Goal: Transaction & Acquisition: Purchase product/service

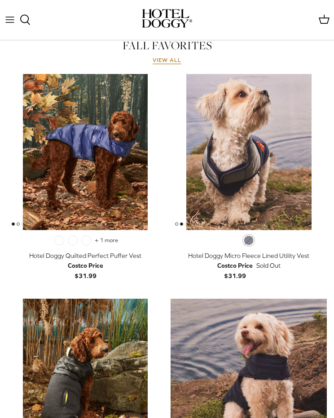
scroll to position [383, 0]
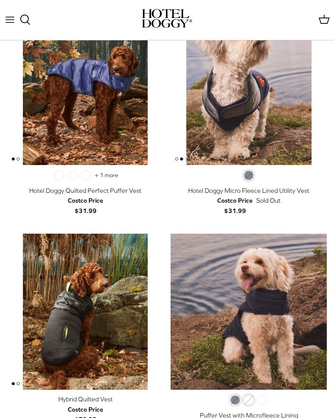
click at [22, 262] on img "Hybrid Quilted Vest" at bounding box center [85, 312] width 156 height 156
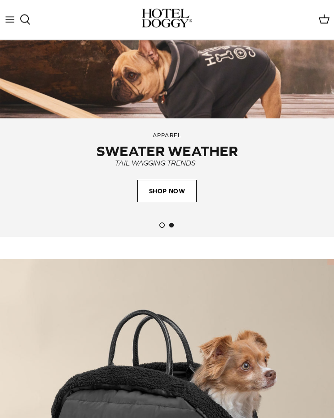
scroll to position [862, 0]
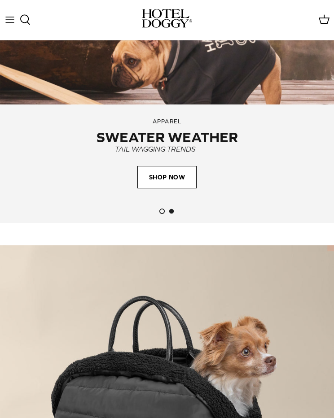
click at [162, 179] on span "SHOP NOW" at bounding box center [166, 177] width 59 height 22
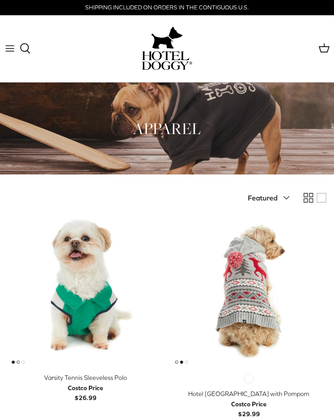
click at [14, 56] on button "Toggle menu" at bounding box center [10, 49] width 20 height 20
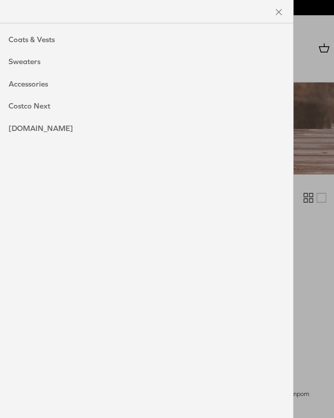
click at [48, 64] on link "Sweaters" at bounding box center [25, 62] width 50 height 22
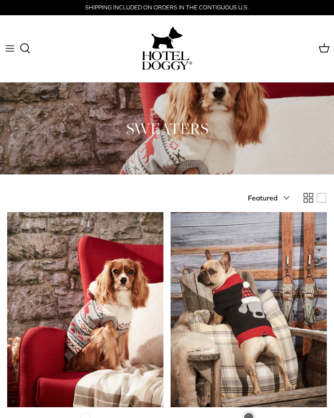
click at [12, 54] on button "Toggle menu" at bounding box center [10, 49] width 20 height 20
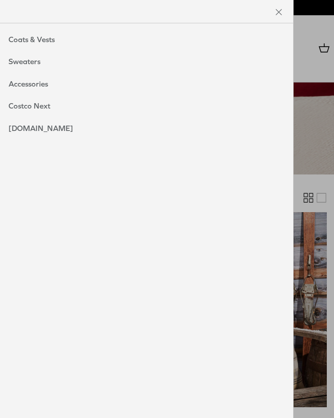
click at [58, 43] on link "Coats & Vests" at bounding box center [32, 40] width 64 height 22
click at [321, 269] on link "Toggle menu" at bounding box center [167, 209] width 334 height 418
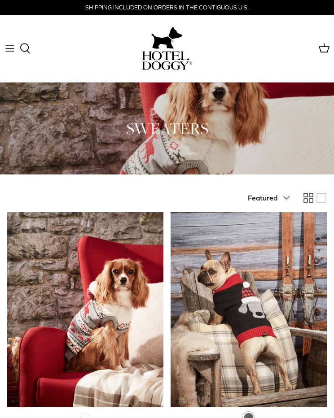
click at [310, 417] on div "Black" at bounding box center [249, 417] width 160 height 11
click at [145, 352] on img "Hotel Doggy Fair Isle Sweater with Pompom" at bounding box center [85, 309] width 156 height 195
click at [15, 48] on icon "Toggle menu" at bounding box center [9, 48] width 11 height 11
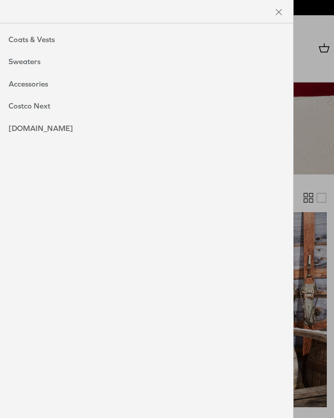
click at [22, 106] on link "Costco Next" at bounding box center [30, 106] width 60 height 22
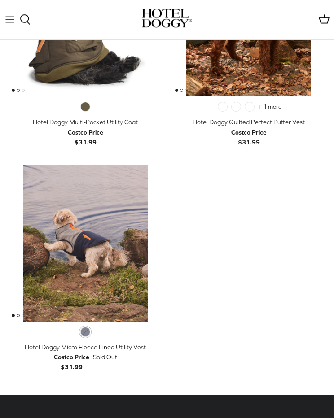
scroll to position [2211, 0]
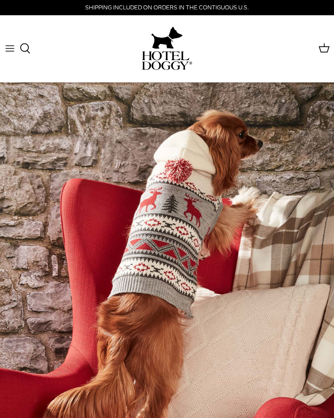
click at [23, 55] on span at bounding box center [30, 49] width 20 height 20
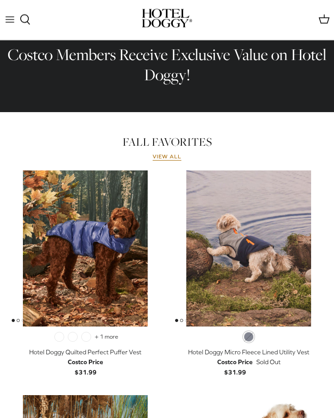
scroll to position [221, 0]
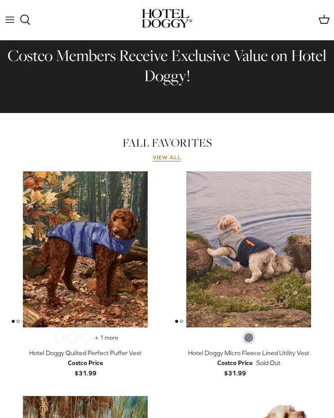
click at [222, 269] on img "Hotel Doggy Micro Fleece Lined Utility Vest" at bounding box center [248, 249] width 156 height 156
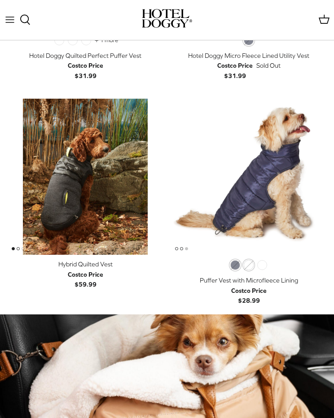
scroll to position [518, 0]
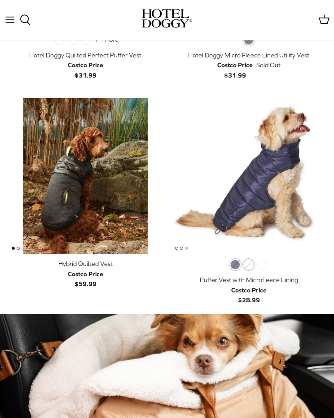
click at [232, 206] on img "Puffer Vest with Microfleece Lining" at bounding box center [248, 176] width 156 height 156
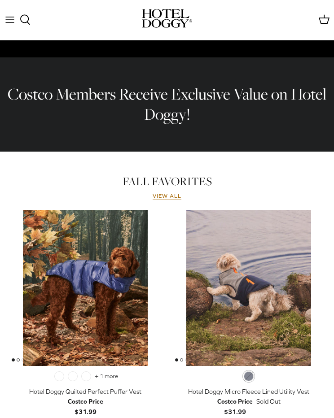
scroll to position [0, 0]
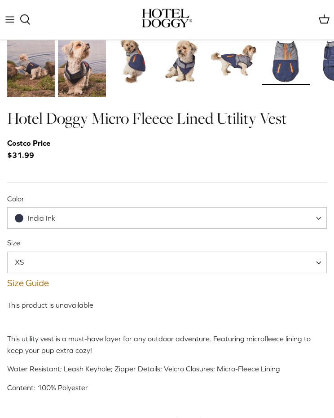
scroll to position [317, 0]
click at [29, 218] on span "India Ink" at bounding box center [41, 218] width 27 height 8
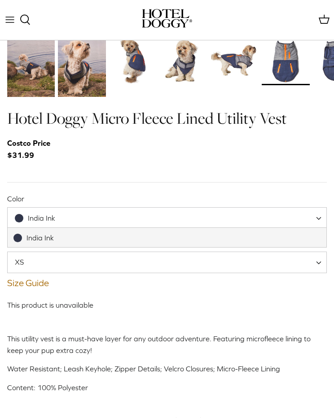
click at [37, 217] on span "India Ink" at bounding box center [41, 218] width 27 height 8
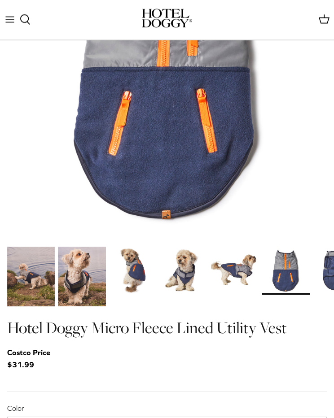
scroll to position [102, 0]
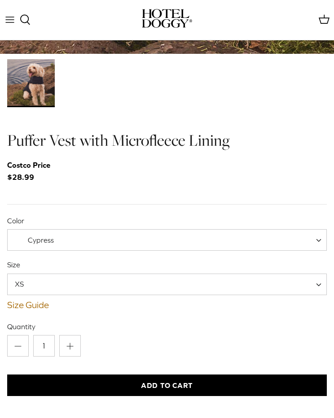
scroll to position [275, 0]
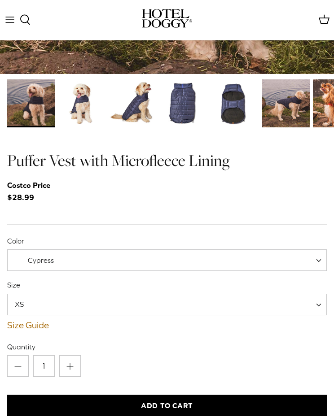
click at [82, 108] on img "Thumbnail Link" at bounding box center [82, 103] width 48 height 48
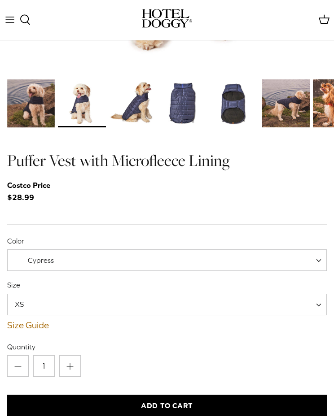
click at [33, 258] on span "Cypress" at bounding box center [41, 260] width 26 height 8
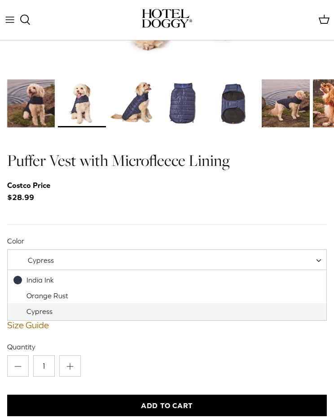
select select "Orange Rust"
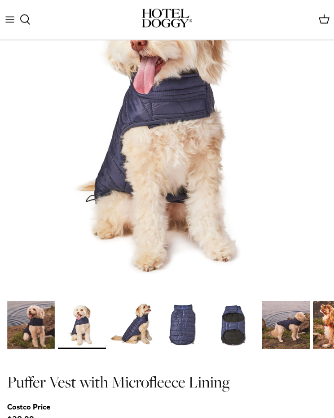
scroll to position [53, 0]
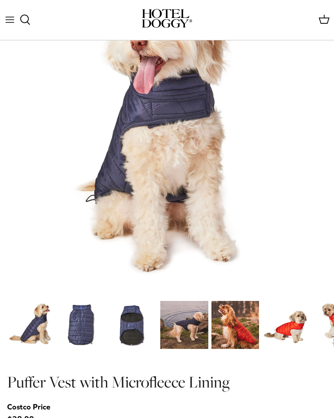
click at [243, 332] on img "Thumbnail Link" at bounding box center [235, 325] width 48 height 48
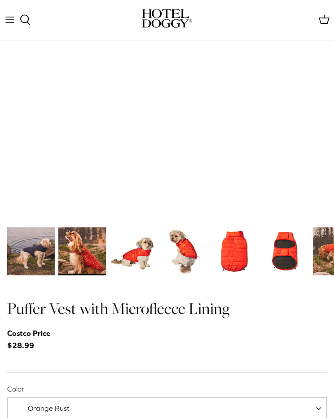
scroll to position [131, 0]
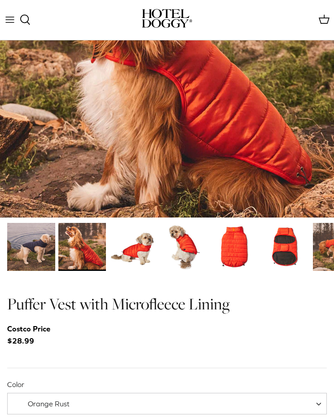
click at [221, 254] on img "Thumbnail Link" at bounding box center [235, 247] width 48 height 48
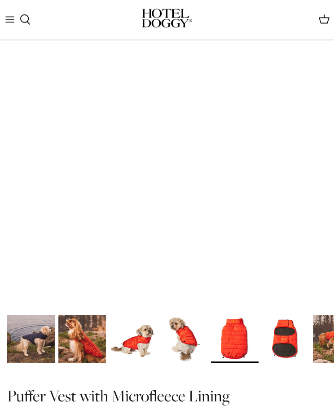
scroll to position [39, 0]
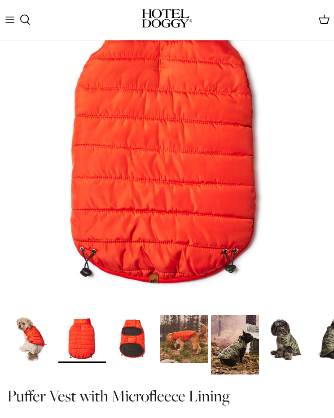
click at [228, 352] on img "Thumbnail Link" at bounding box center [235, 345] width 48 height 60
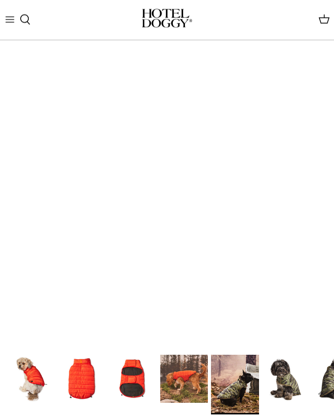
scroll to position [83, 0]
